Goal: Transaction & Acquisition: Purchase product/service

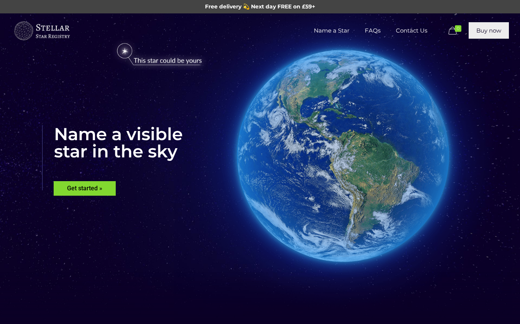
click at [492, 36] on link "Buy now" at bounding box center [488, 30] width 40 height 16
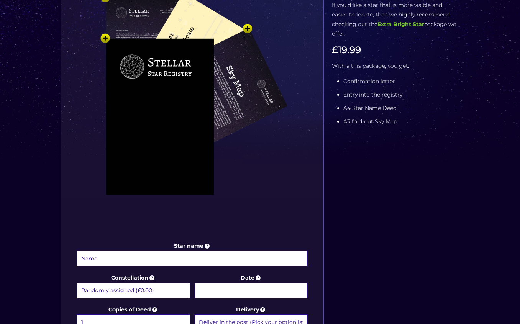
scroll to position [183, 0]
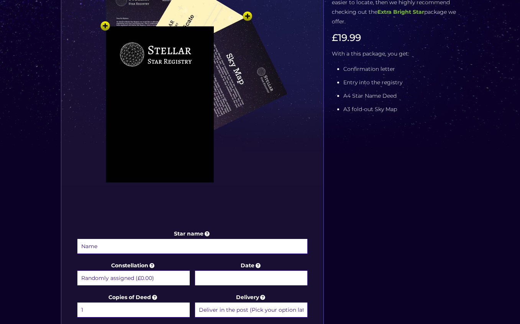
click at [164, 241] on input "Star name" at bounding box center [192, 246] width 231 height 15
type input "Indie Bass"
click at [136, 279] on select "Randomly assigned (£0.00) Aquarius - 20 Jan - 18 Feb (+£9.99) Aries - 21 Mar - …" at bounding box center [133, 277] width 113 height 15
click at [77, 270] on select "Randomly assigned (£0.00) Aquarius - 20 Jan - 18 Feb (+£9.99) Aries - 21 Mar - …" at bounding box center [133, 277] width 113 height 15
click at [221, 280] on input "Date" at bounding box center [250, 277] width 113 height 15
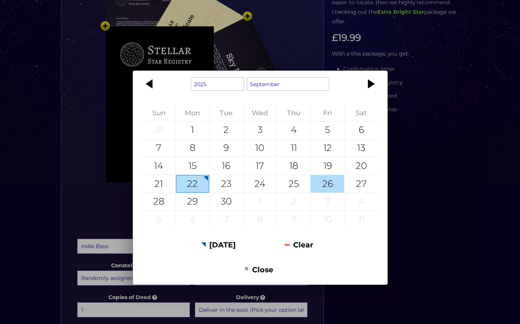
click at [332, 185] on div "26" at bounding box center [327, 184] width 33 height 18
type input "26 September 2025"
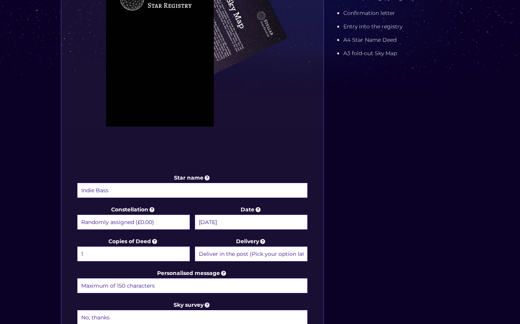
scroll to position [241, 0]
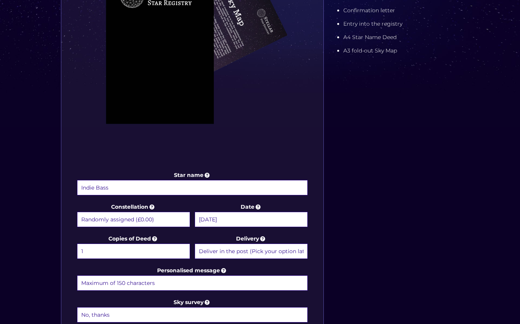
click at [172, 252] on select "1 2 (+£4.99) 3 (+£9.49) 4 (+£13.99) 5 (+£18.49) 6 (+£22.99) 7 (+£27.49) 8 (+£31…" at bounding box center [133, 251] width 113 height 15
click at [288, 249] on select "Deliver in the post (Pick your option later) Deliver in the post and by Email (…" at bounding box center [250, 251] width 113 height 15
click at [194, 244] on select "Deliver in the post (Pick your option later) Deliver in the post and by Email (…" at bounding box center [250, 251] width 113 height 15
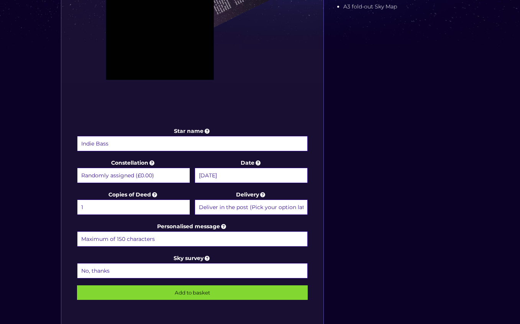
scroll to position [289, 0]
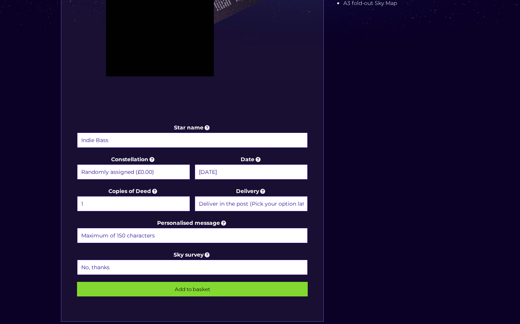
click at [294, 205] on select "Deliver in the post (Pick your option later) Deliver in the post and by Email (…" at bounding box center [250, 203] width 113 height 15
click at [194, 196] on select "Deliver in the post (Pick your option later) Deliver in the post and by Email (…" at bounding box center [250, 203] width 113 height 15
click at [202, 235] on input "Personalised message" at bounding box center [192, 235] width 231 height 15
type input "Happy Birthday Indie!"
click at [185, 290] on input "Add to basket" at bounding box center [192, 289] width 231 height 15
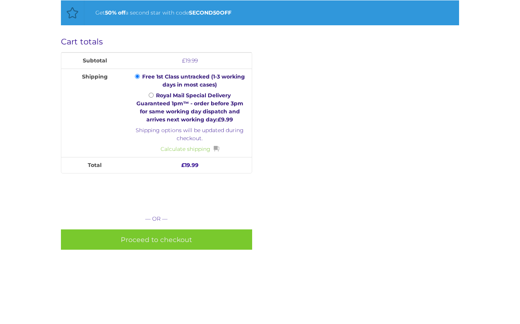
scroll to position [313, 0]
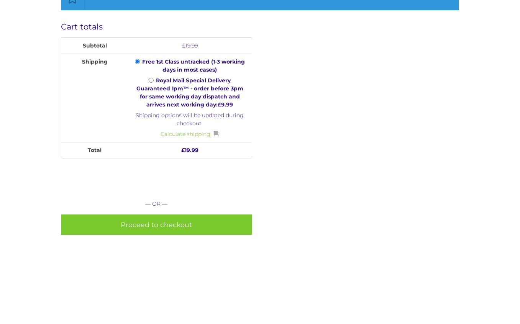
click at [180, 226] on link "Proceed to checkout" at bounding box center [156, 224] width 191 height 20
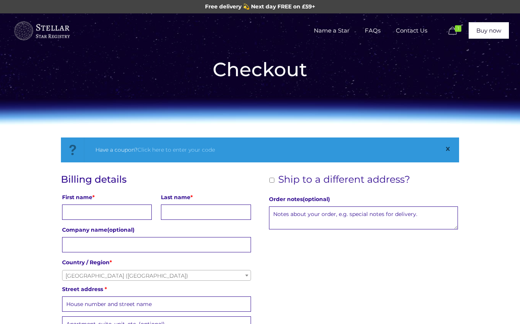
click at [100, 216] on input "First name *" at bounding box center [107, 211] width 90 height 15
type input "[PERSON_NAME]"
click at [170, 214] on input "Last name *" at bounding box center [206, 211] width 90 height 15
type input "[PERSON_NAME]"
click at [92, 242] on input "Company name (optional)" at bounding box center [156, 244] width 189 height 15
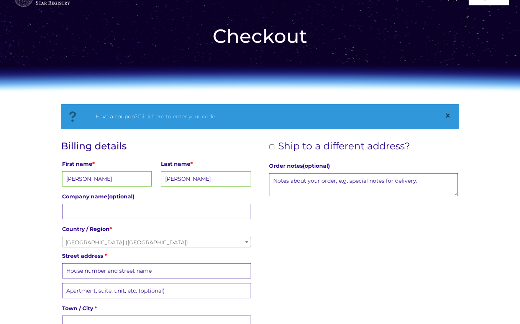
scroll to position [43, 0]
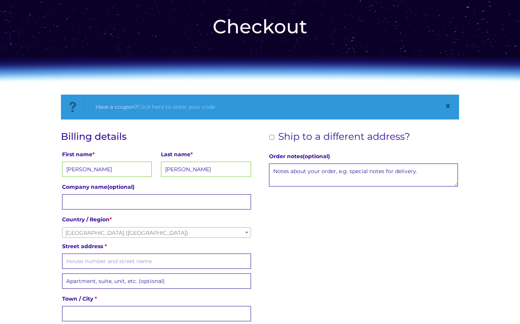
click at [95, 265] on input "Street address *" at bounding box center [156, 260] width 189 height 15
type input "5"
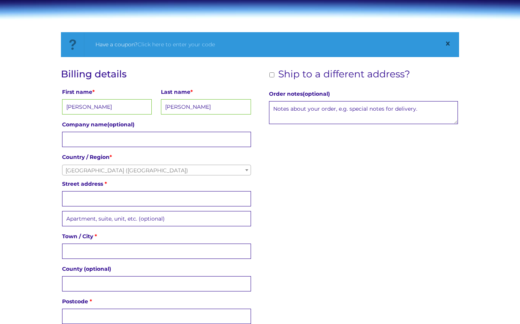
scroll to position [105, 0]
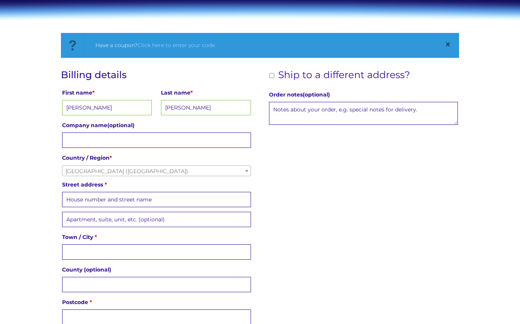
click at [273, 77] on input "Ship to a different address?" at bounding box center [271, 75] width 5 height 5
checkbox input "true"
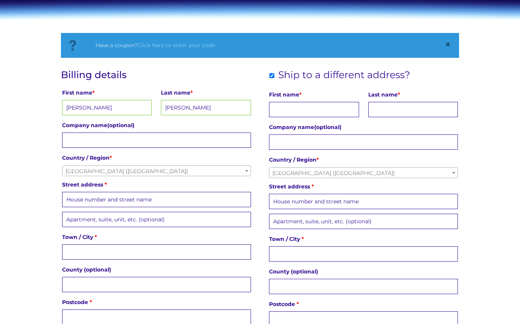
click at [293, 110] on input "First name *" at bounding box center [314, 109] width 90 height 15
type input "Indie"
click at [408, 114] on input "Last name *" at bounding box center [413, 109] width 90 height 15
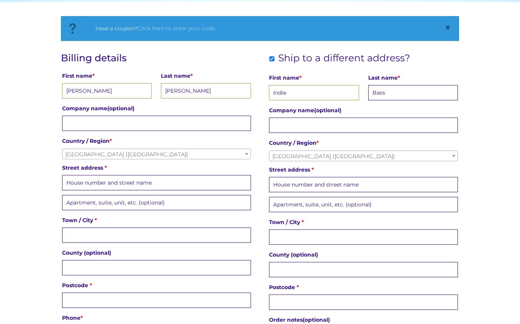
type input "Bass"
click at [324, 181] on input "Street address *" at bounding box center [363, 184] width 189 height 15
click at [145, 177] on input "Street address *" at bounding box center [156, 182] width 189 height 15
type input "Flat 3, [GEOGRAPHIC_DATA]"
type input "[STREET_ADDRESS][PERSON_NAME]"
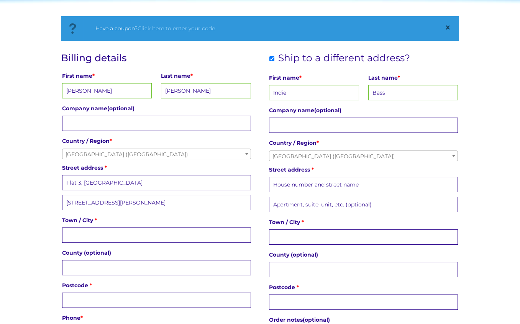
type input "[GEOGRAPHIC_DATA]"
type input "Please select a region, state or province."
type input "SE25 4FJ"
type input "07599185986"
type input "[EMAIL_ADDRESS][DOMAIN_NAME]"
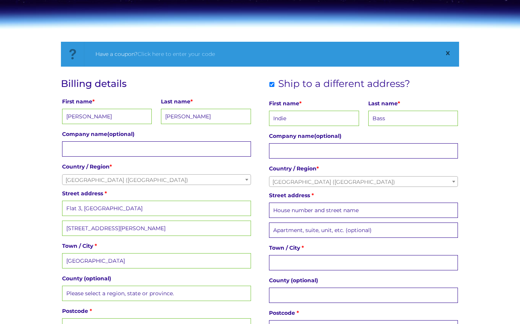
scroll to position [95, 0]
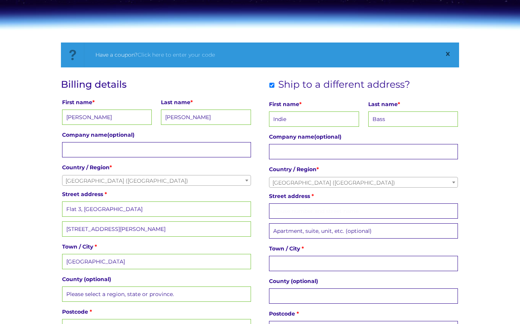
click at [309, 209] on input "Street address *" at bounding box center [363, 210] width 189 height 15
type input "[STREET_ADDRESS][PERSON_NAME]"
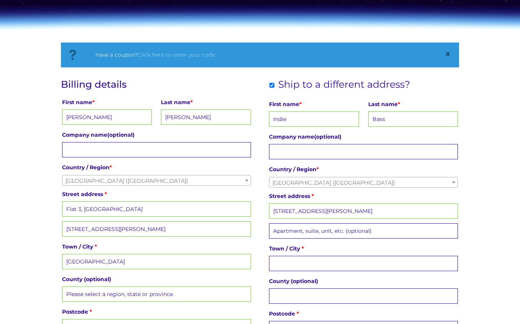
click at [293, 259] on input "Town / City *" at bounding box center [363, 263] width 189 height 15
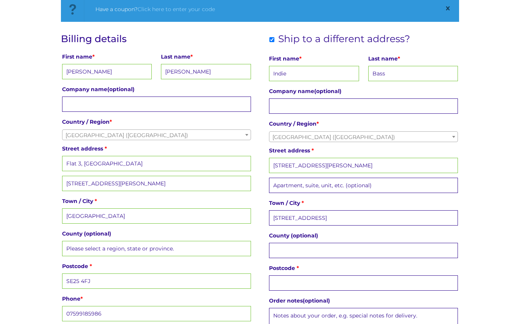
scroll to position [151, 0]
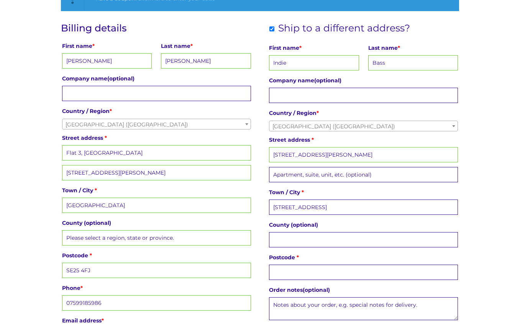
type input "[STREET_ADDRESS]"
click at [292, 270] on input "Postcode *" at bounding box center [363, 272] width 189 height 15
type input "SE25 4FJ"
type input "[STREET_ADDRESS][PERSON_NAME]"
type input "Please select a region, state or province."
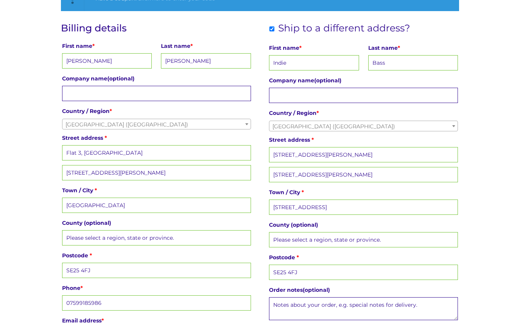
drag, startPoint x: 309, startPoint y: 275, endPoint x: 255, endPoint y: 275, distance: 54.0
click at [255, 275] on div "Billing details First name * [PERSON_NAME] Last name * [PERSON_NAME] Company na…" at bounding box center [260, 185] width 398 height 324
type input "S"
drag, startPoint x: 360, startPoint y: 207, endPoint x: 323, endPoint y: 206, distance: 36.4
click at [323, 206] on input "[STREET_ADDRESS]" at bounding box center [363, 206] width 189 height 15
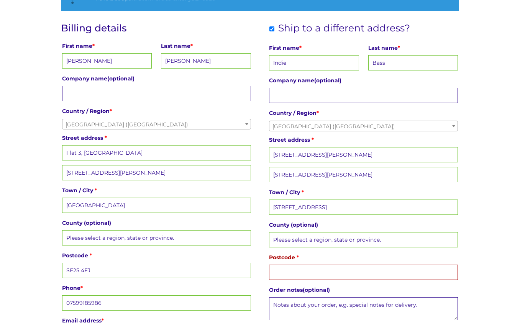
click at [291, 272] on input "Postcode *" at bounding box center [363, 272] width 189 height 15
paste input "CM23 4RN"
type input "CM23 4RN"
drag, startPoint x: 317, startPoint y: 171, endPoint x: 220, endPoint y: 170, distance: 97.3
click at [220, 170] on div "Billing details First name * [PERSON_NAME] Last name * [PERSON_NAME] Company na…" at bounding box center [260, 185] width 398 height 324
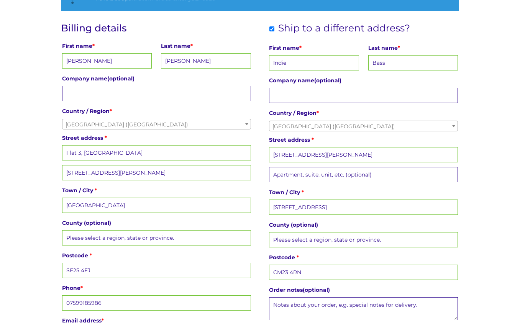
click at [322, 226] on label "County (optional)" at bounding box center [363, 224] width 189 height 11
click at [322, 232] on input "Please select a region, state or province." at bounding box center [363, 239] width 189 height 15
click at [343, 239] on input "Please select a region, state or province." at bounding box center [363, 239] width 189 height 15
drag, startPoint x: 390, startPoint y: 240, endPoint x: 255, endPoint y: 237, distance: 135.2
click at [255, 237] on div "Billing details First name * [PERSON_NAME] Last name * [PERSON_NAME] Company na…" at bounding box center [260, 185] width 398 height 324
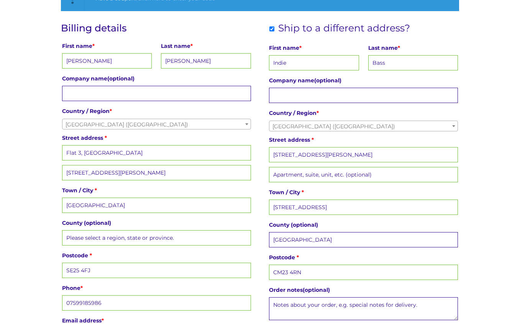
type input "[GEOGRAPHIC_DATA]"
click at [259, 219] on div "Billing details First name * [PERSON_NAME] Last name * [PERSON_NAME] Company na…" at bounding box center [260, 185] width 398 height 324
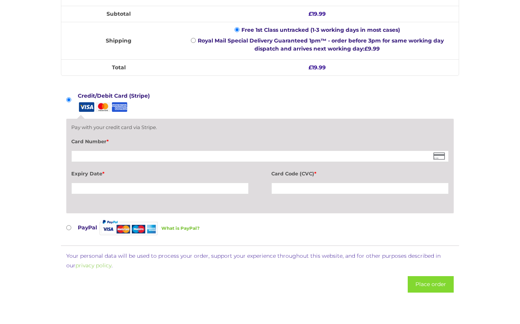
scroll to position [669, 0]
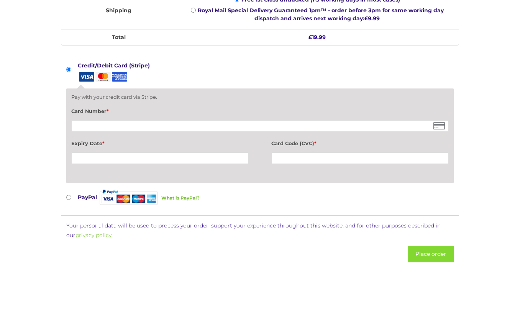
click at [69, 195] on input "PayPal What is PayPal?" at bounding box center [68, 197] width 5 height 5
radio input "true"
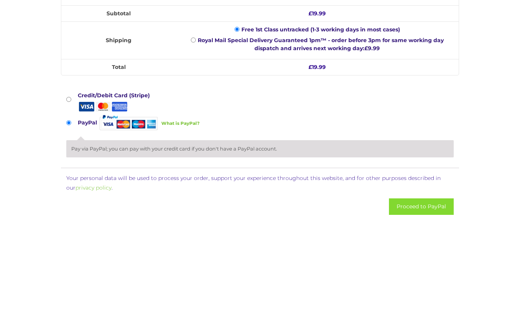
scroll to position [630, 0]
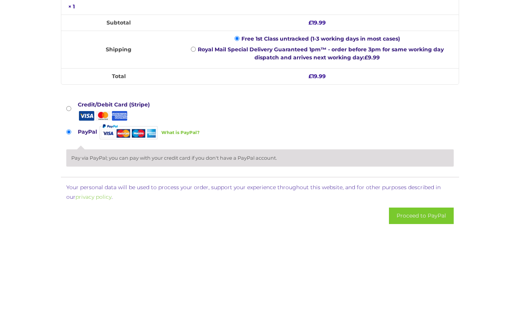
click at [425, 218] on button "Proceed to PayPal" at bounding box center [421, 216] width 65 height 16
